Goal: Transaction & Acquisition: Purchase product/service

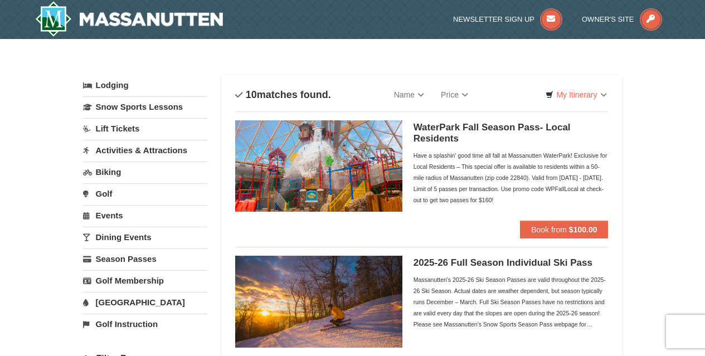
scroll to position [42, 0]
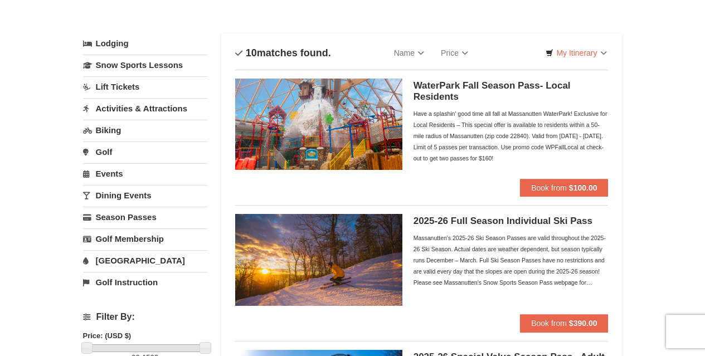
click at [531, 261] on div "Massanutten's 2025-26 Ski Season Passes are valid throughout the 2025-26 Ski Se…" at bounding box center [510, 260] width 195 height 56
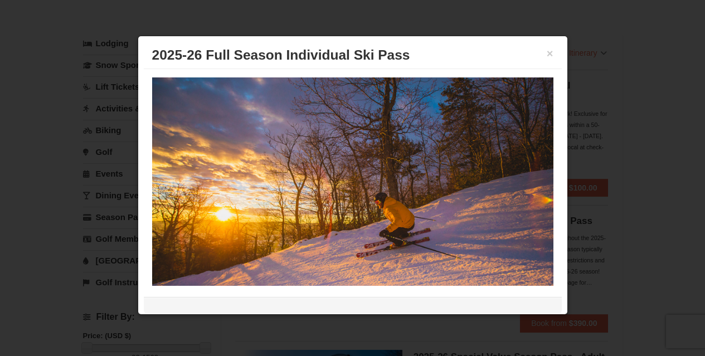
click at [612, 162] on div at bounding box center [352, 178] width 705 height 356
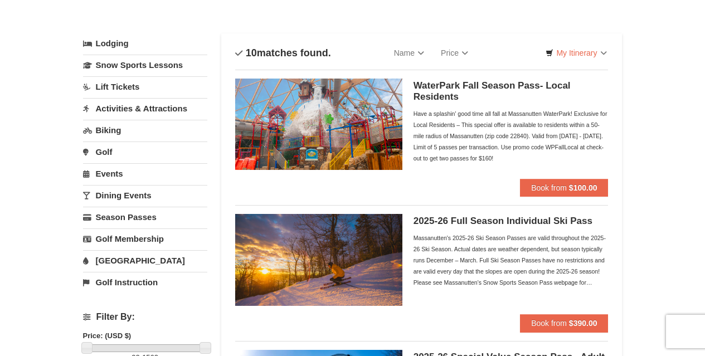
click at [503, 228] on div "2025-26 Full Season Individual Ski Pass Massanutten's 2025-26 Ski Season Passes…" at bounding box center [510, 264] width 195 height 100
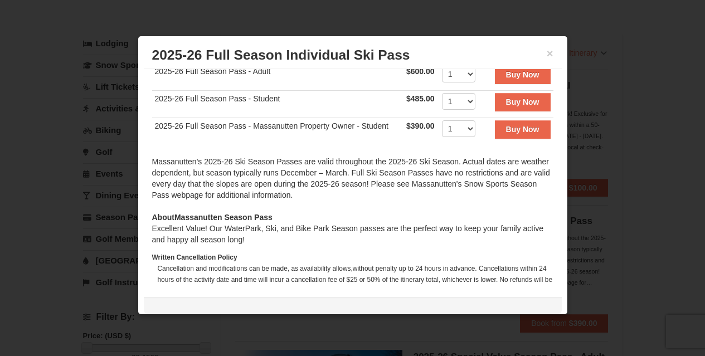
scroll to position [353, 0]
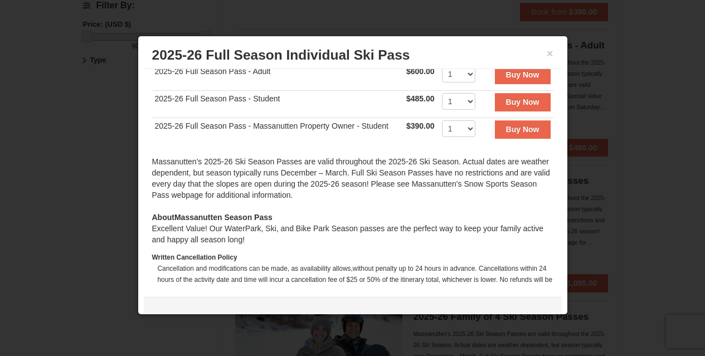
click at [646, 219] on div at bounding box center [352, 178] width 705 height 356
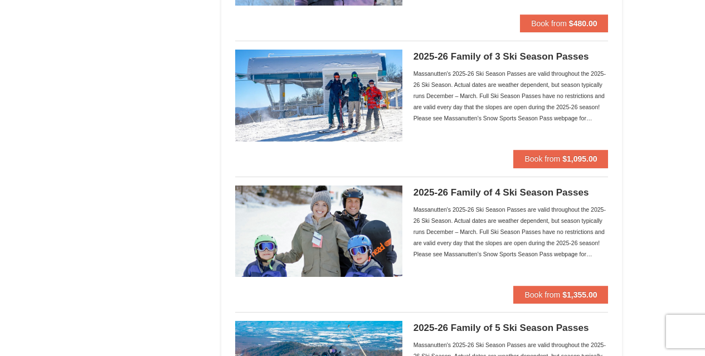
scroll to position [510, 0]
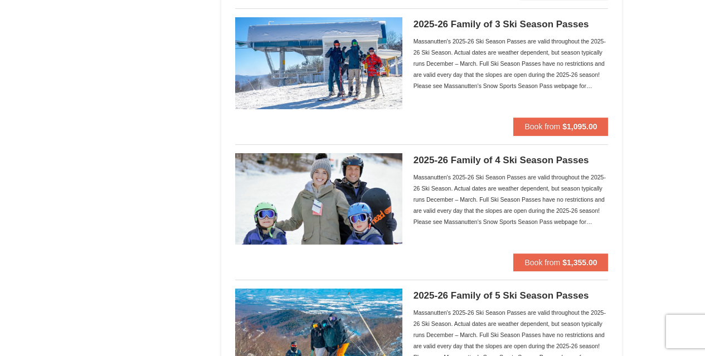
click at [531, 51] on div "Massanutten's 2025-26 Ski Season Passes are valid throughout the 2025-26 Ski Se…" at bounding box center [510, 64] width 195 height 56
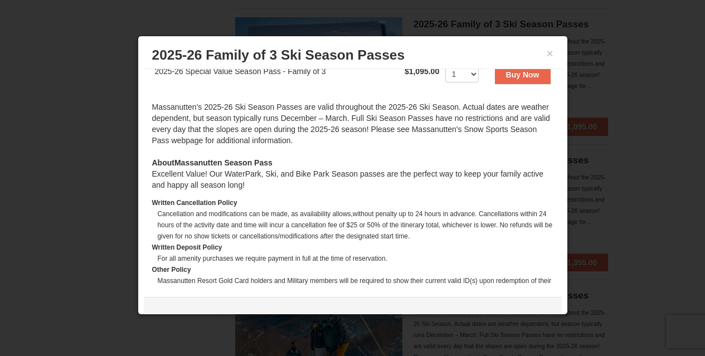
scroll to position [284, 0]
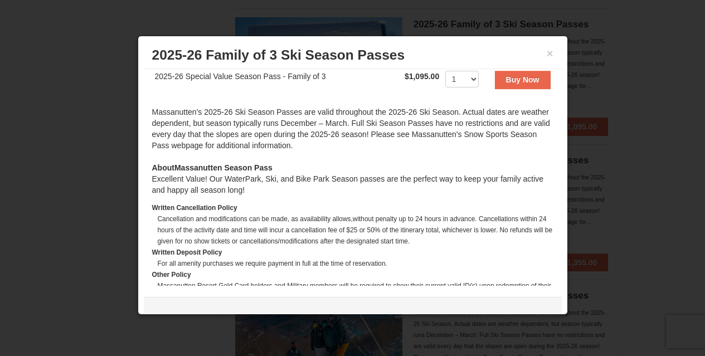
click at [598, 56] on div at bounding box center [352, 178] width 705 height 356
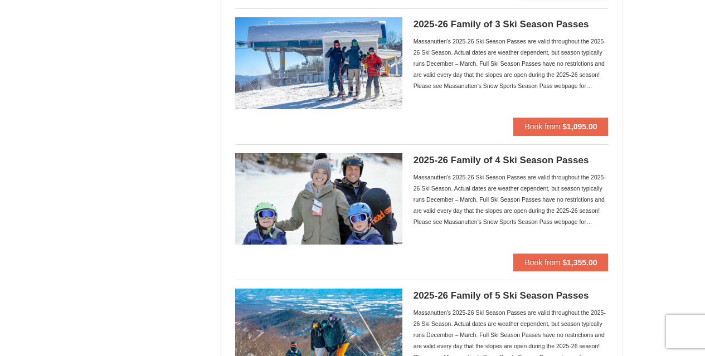
scroll to position [534, 0]
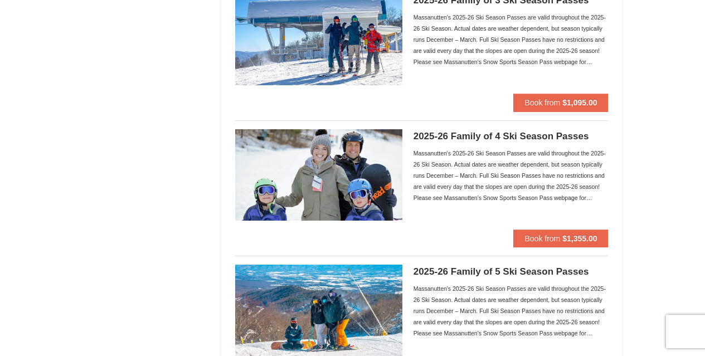
click at [490, 40] on div "Massanutten's 2025-26 Ski Season Passes are valid throughout the 2025-26 Ski Se…" at bounding box center [510, 40] width 195 height 56
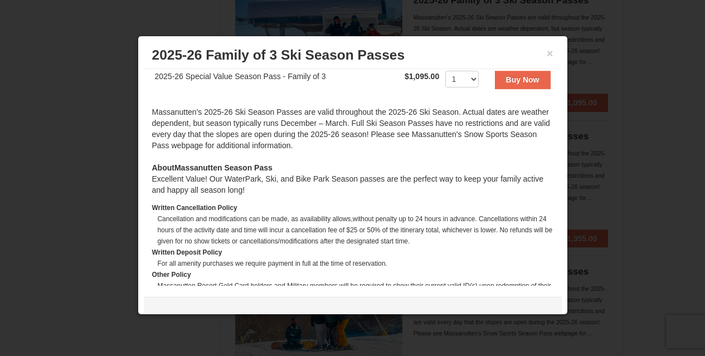
scroll to position [279, 0]
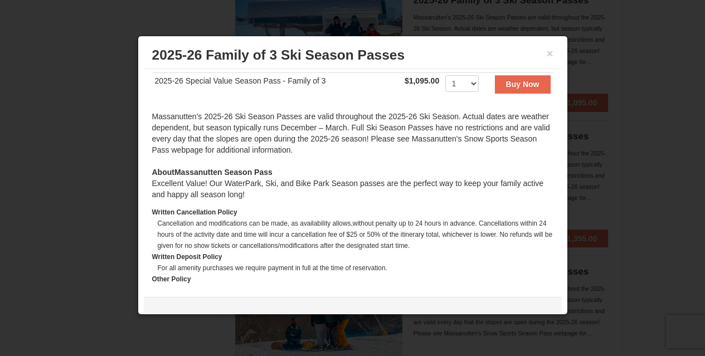
click at [577, 140] on div at bounding box center [352, 178] width 705 height 356
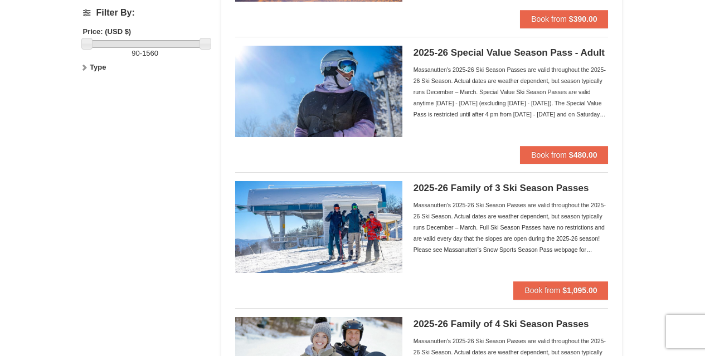
scroll to position [329, 0]
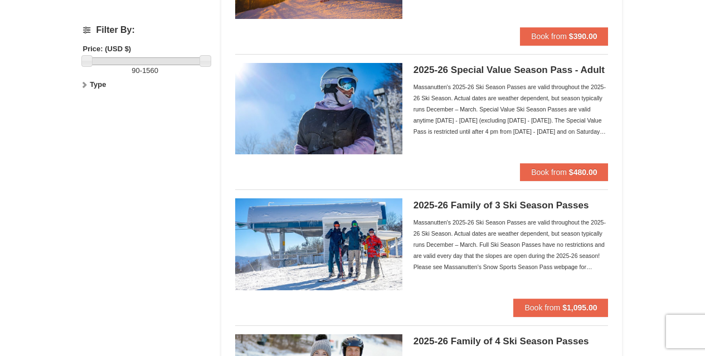
click at [476, 100] on div "Massanutten's 2025-26 Ski Season Passes are valid throughout the 2025-26 Ski Se…" at bounding box center [510, 109] width 195 height 56
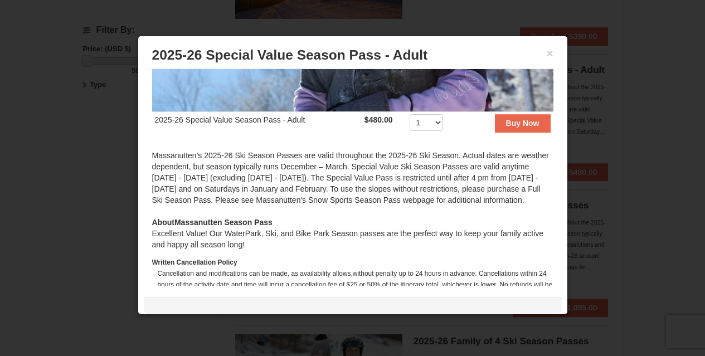
scroll to position [190, 0]
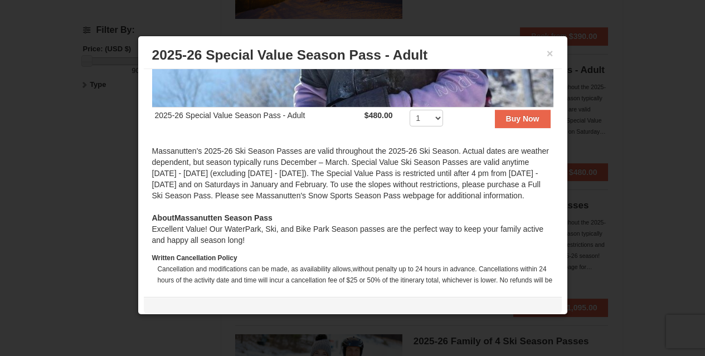
click at [584, 139] on div at bounding box center [352, 178] width 705 height 356
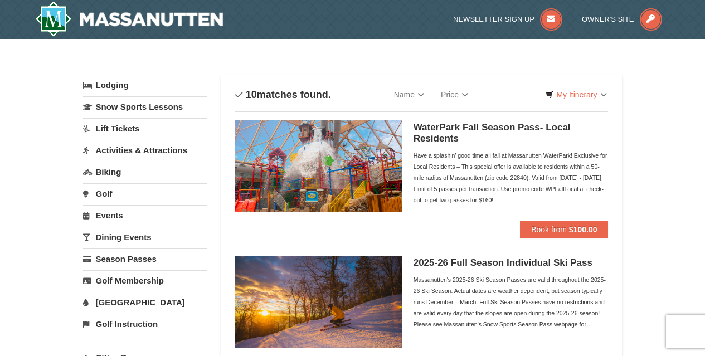
scroll to position [1, 0]
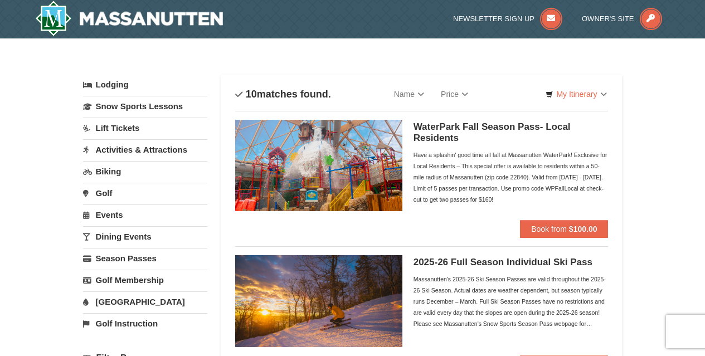
click at [455, 263] on h5 "2025-26 Full Season Individual Ski Pass" at bounding box center [510, 262] width 195 height 11
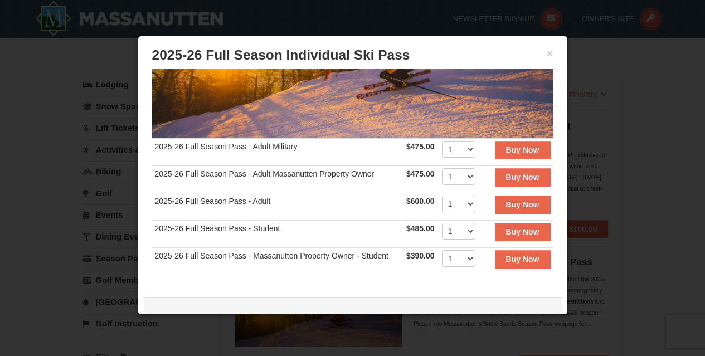
scroll to position [160, 0]
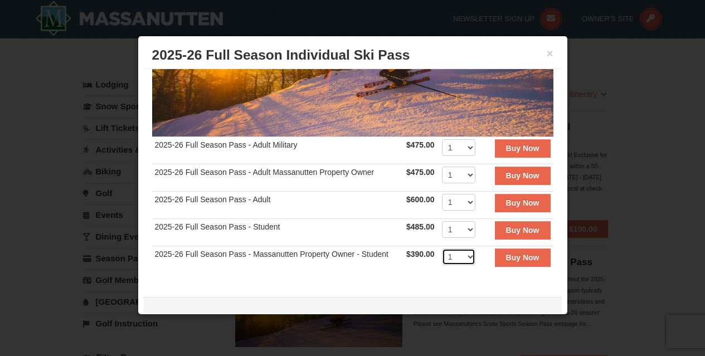
click at [446, 250] on select "1 2 3 4 5 6 7 8 9 10 11 12 13 14 15 16 17 18 19 20" at bounding box center [458, 256] width 33 height 17
